Goal: Task Accomplishment & Management: Manage account settings

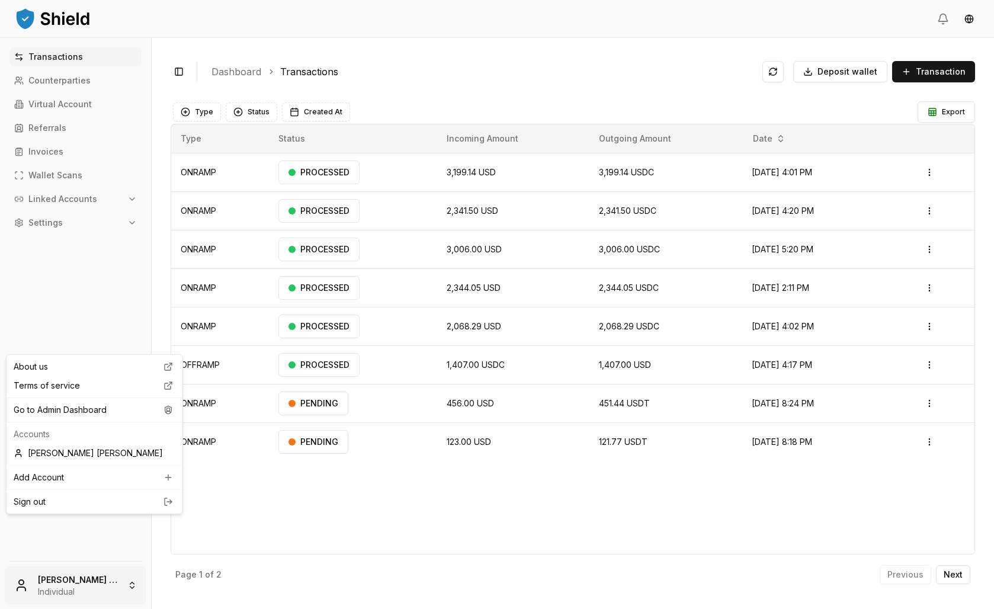
click at [127, 567] on html "Transactions Counterparties Virtual Account Referrals Invoices Wallet Scans Lin…" at bounding box center [497, 304] width 994 height 609
click at [99, 419] on div "Go to Admin Dashboard" at bounding box center [94, 409] width 171 height 19
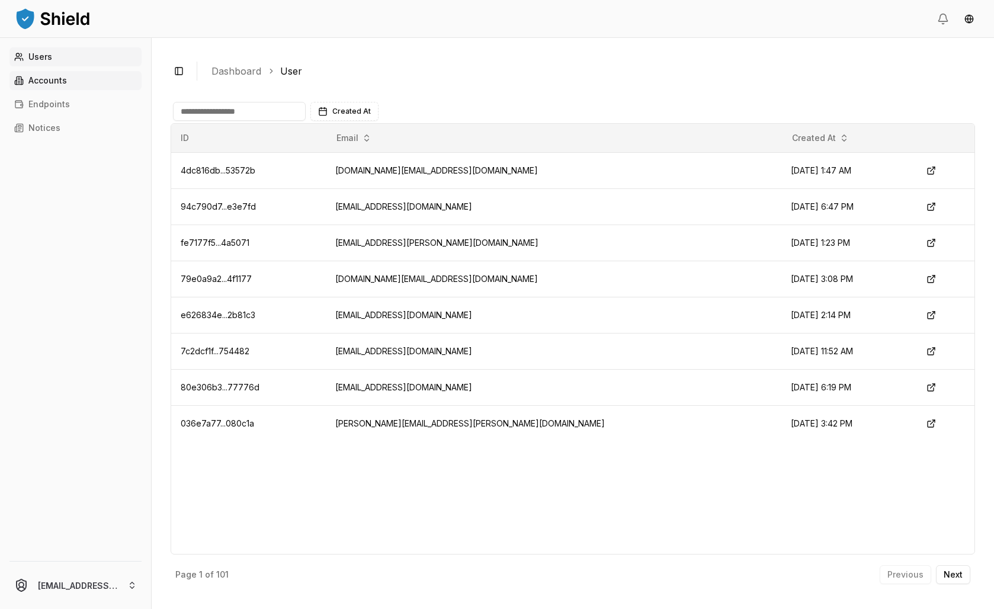
click at [65, 90] on link "Accounts" at bounding box center [75, 80] width 132 height 19
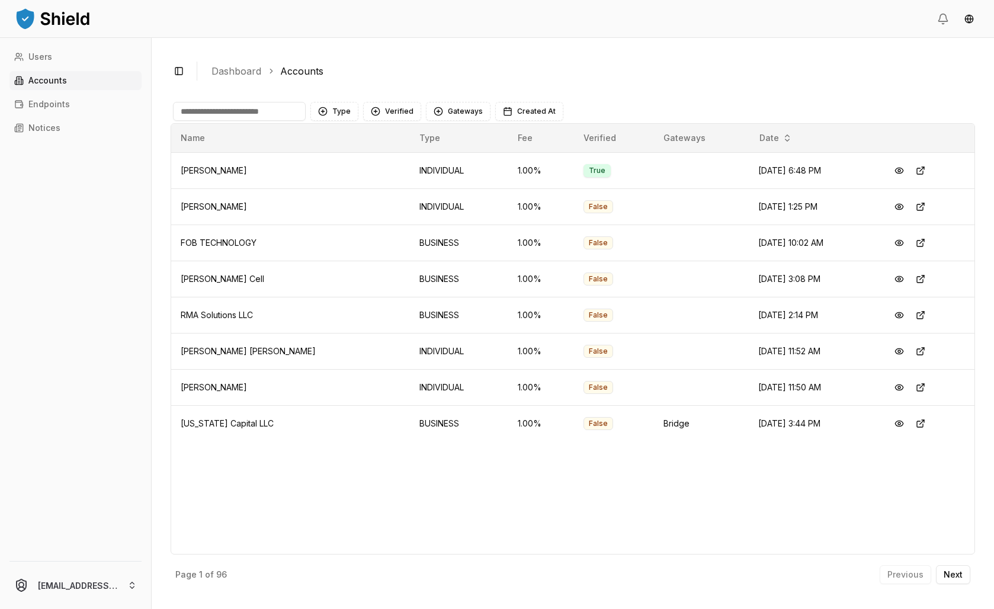
click at [306, 121] on input at bounding box center [239, 111] width 133 height 19
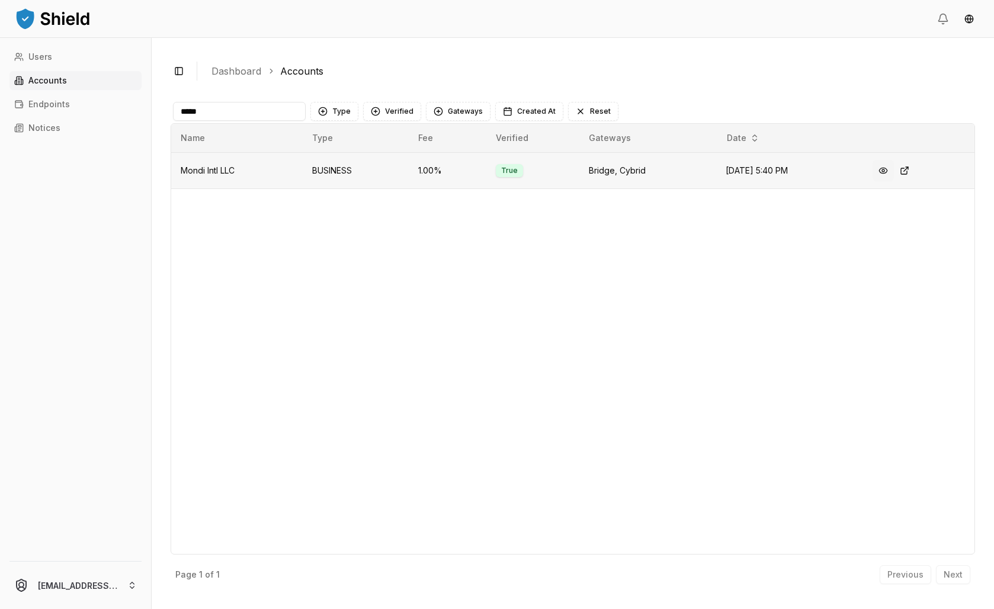
type input "*****"
click at [893, 181] on button at bounding box center [882, 170] width 21 height 21
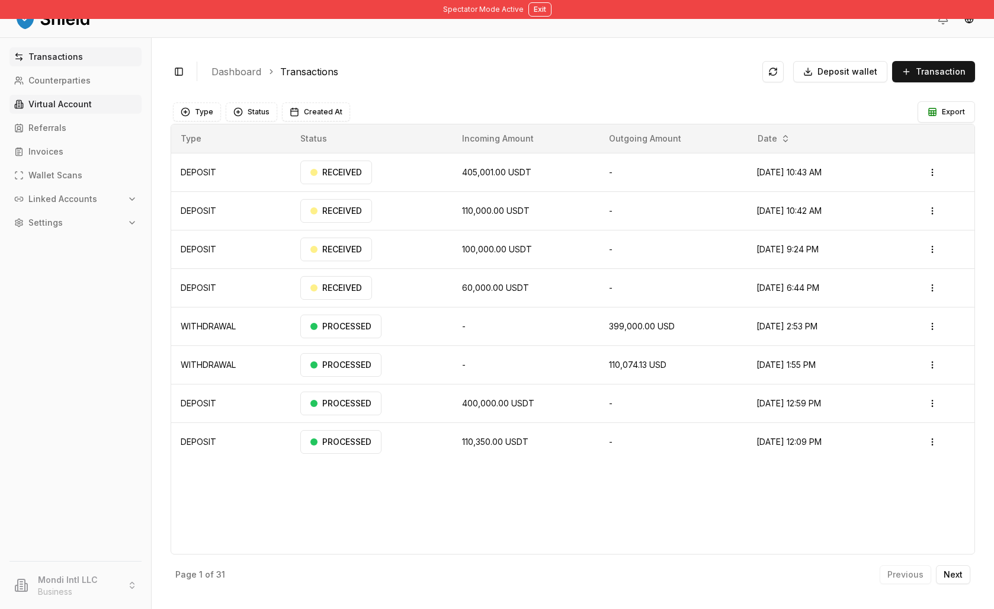
click at [56, 108] on p "Virtual Account" at bounding box center [59, 104] width 63 height 8
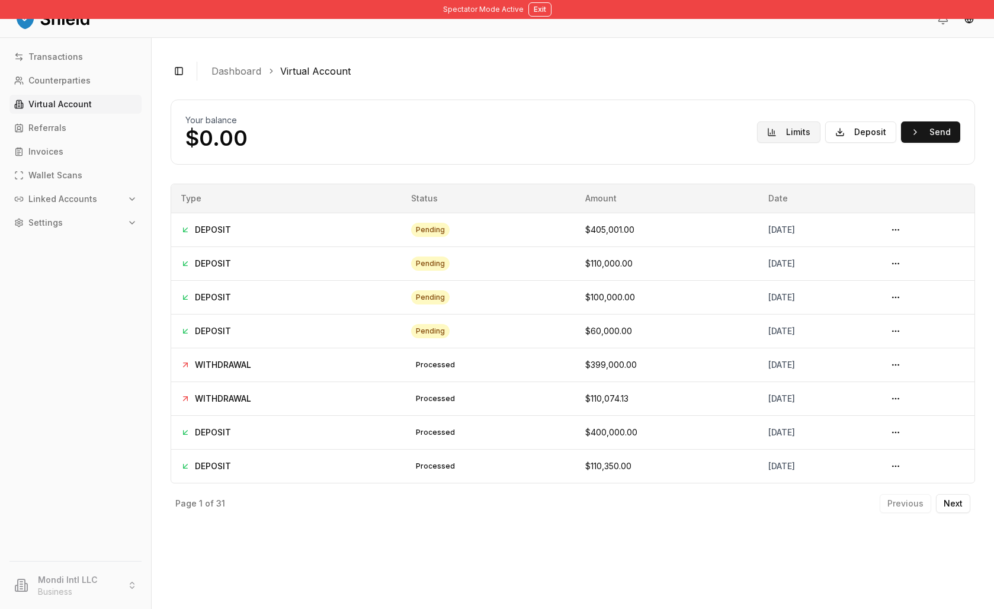
click at [757, 143] on button "Limits" at bounding box center [788, 131] width 63 height 21
